Goal: Contribute content: Add original content to the website for others to see

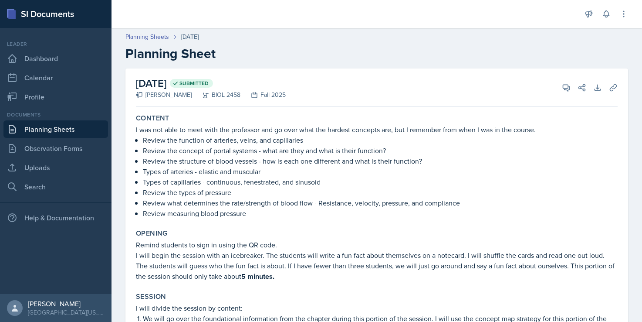
scroll to position [8, 0]
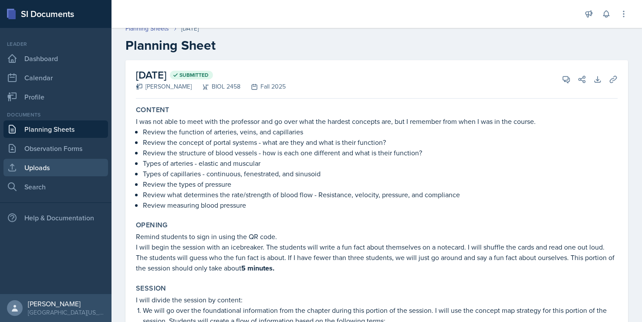
click at [37, 175] on link "Uploads" at bounding box center [55, 167] width 105 height 17
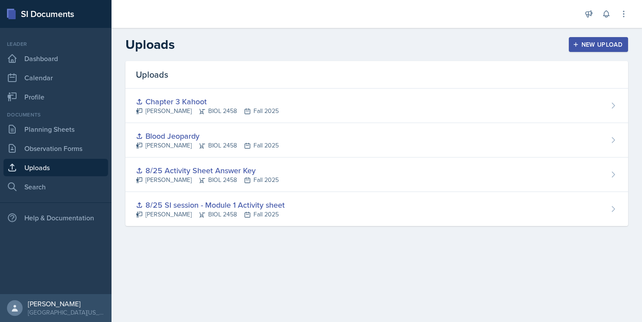
click at [594, 42] on div "New Upload" at bounding box center [599, 44] width 48 height 7
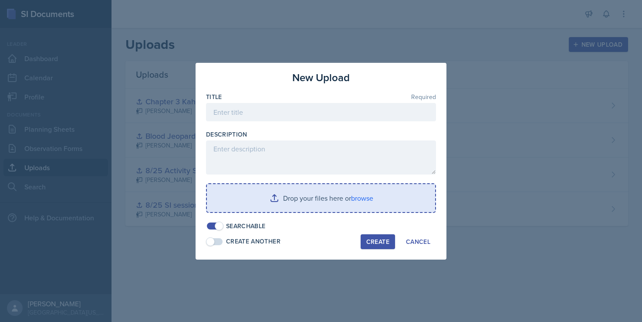
click at [357, 196] on input "file" at bounding box center [321, 198] width 228 height 28
click at [353, 199] on input "file" at bounding box center [321, 198] width 228 height 28
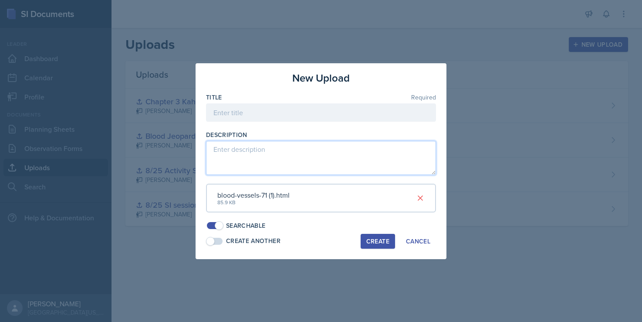
click at [340, 152] on textarea at bounding box center [321, 158] width 230 height 34
type textarea "U"
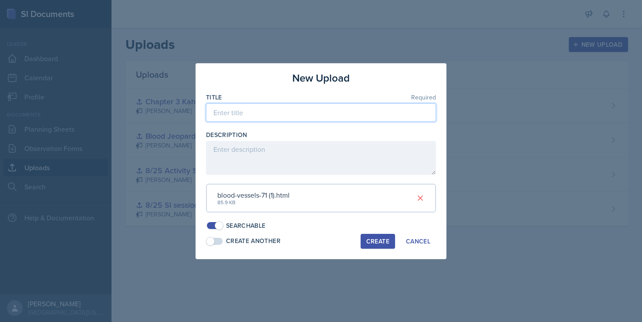
click at [314, 111] on input at bounding box center [321, 112] width 230 height 18
type input "Jeopardy - Blood Vessels"
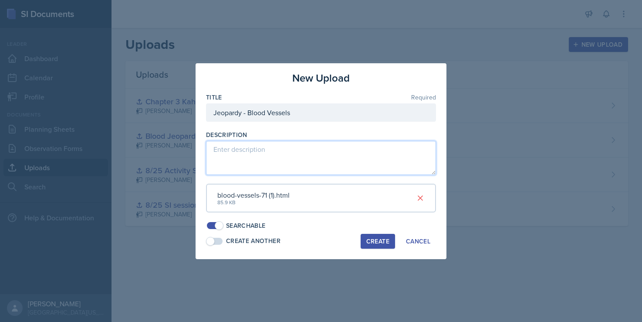
click at [283, 145] on textarea at bounding box center [321, 158] width 230 height 34
click at [254, 151] on textarea "To be used on my 9/17 session" at bounding box center [321, 158] width 230 height 34
type textarea "To be used at my 9/17 session"
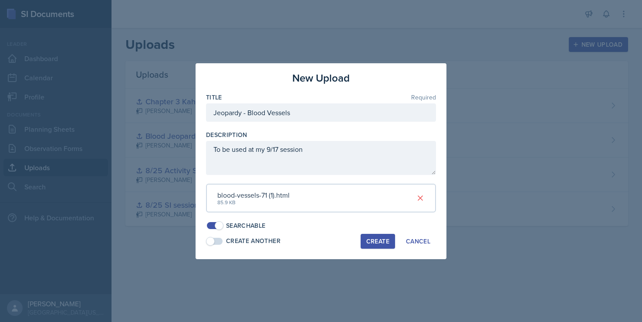
click at [367, 238] on div "Create" at bounding box center [378, 241] width 23 height 7
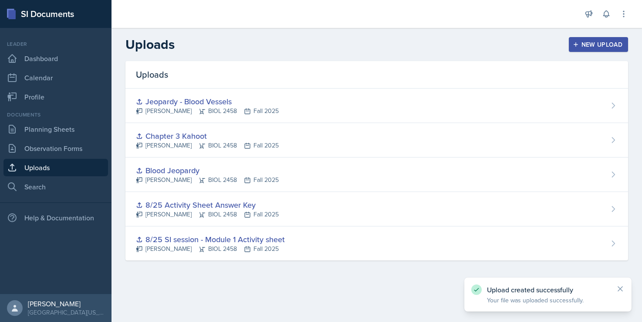
click at [465, 34] on header "Uploads New Upload" at bounding box center [377, 44] width 531 height 33
